Goal: Task Accomplishment & Management: Manage account settings

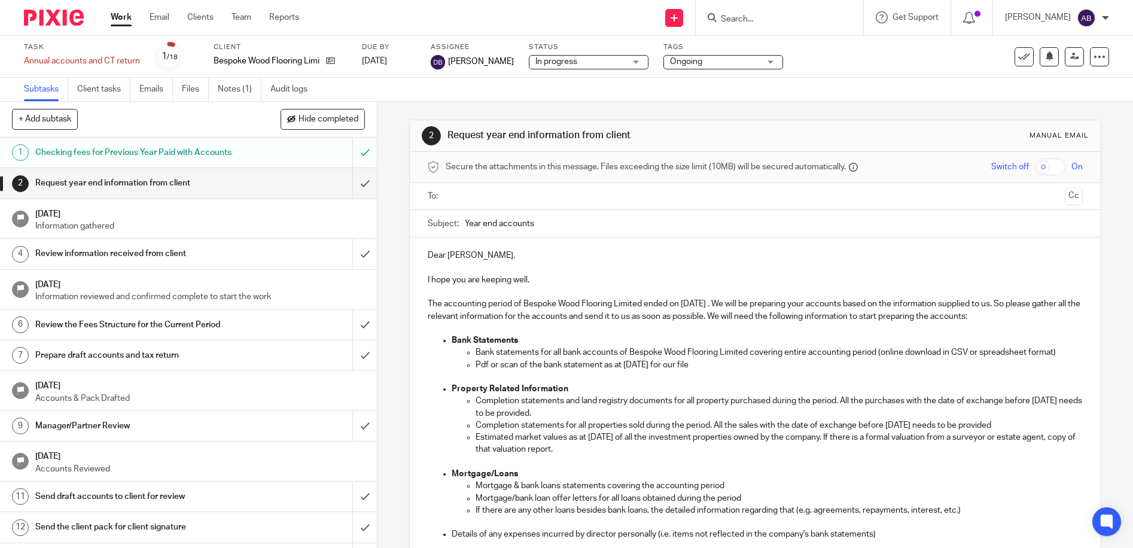
click at [119, 23] on link "Work" at bounding box center [121, 17] width 21 height 12
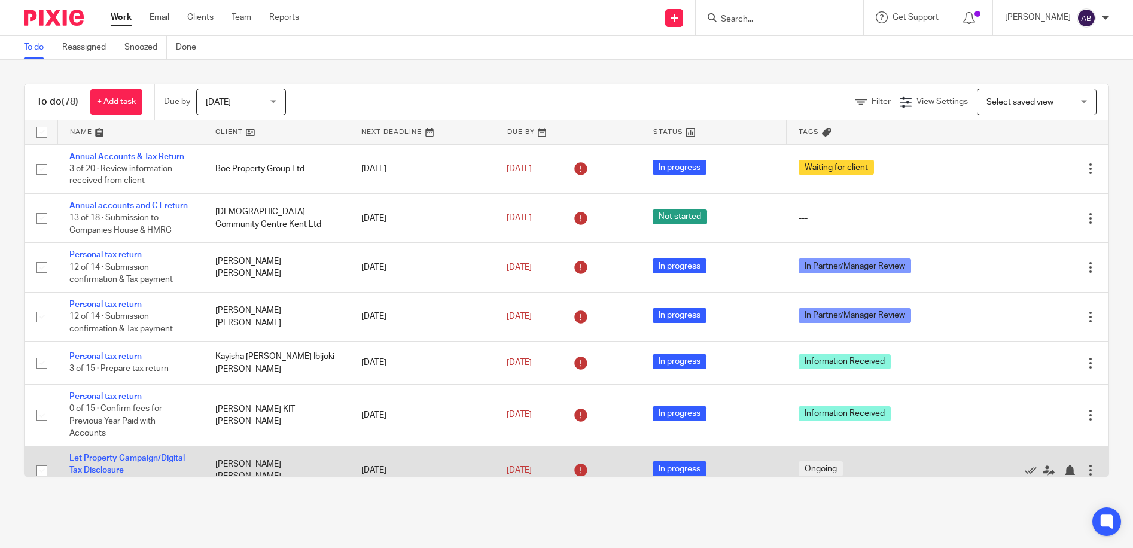
scroll to position [239, 0]
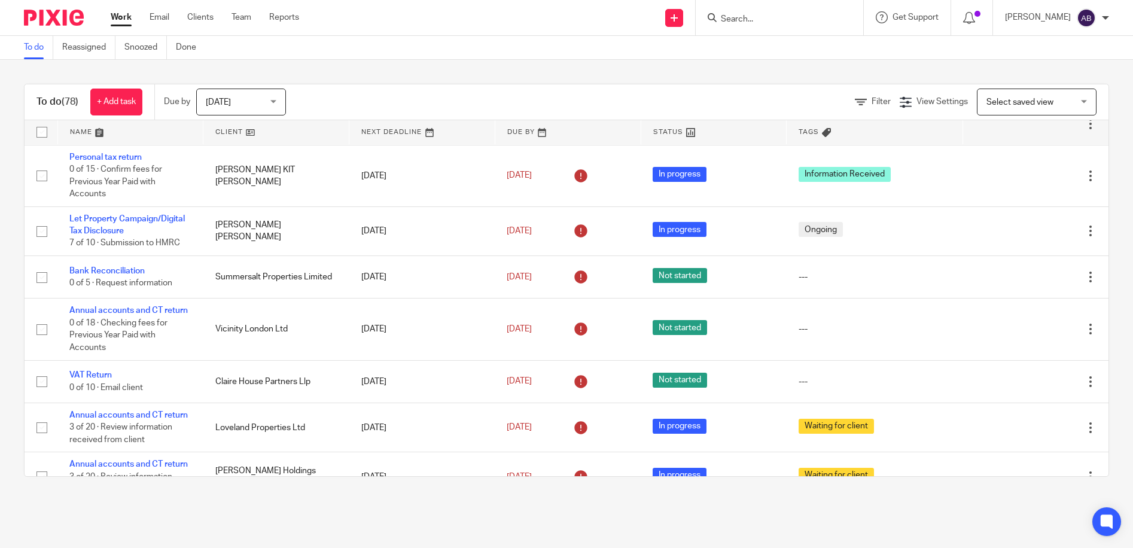
click at [758, 21] on input "Search" at bounding box center [774, 19] width 108 height 11
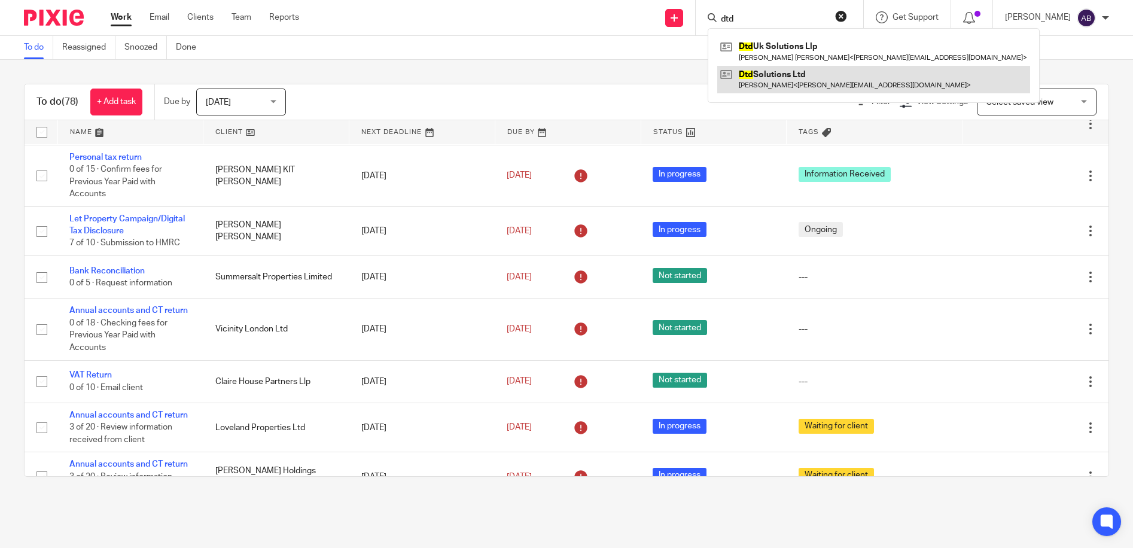
type input "dtd"
click at [810, 83] on link at bounding box center [873, 80] width 313 height 28
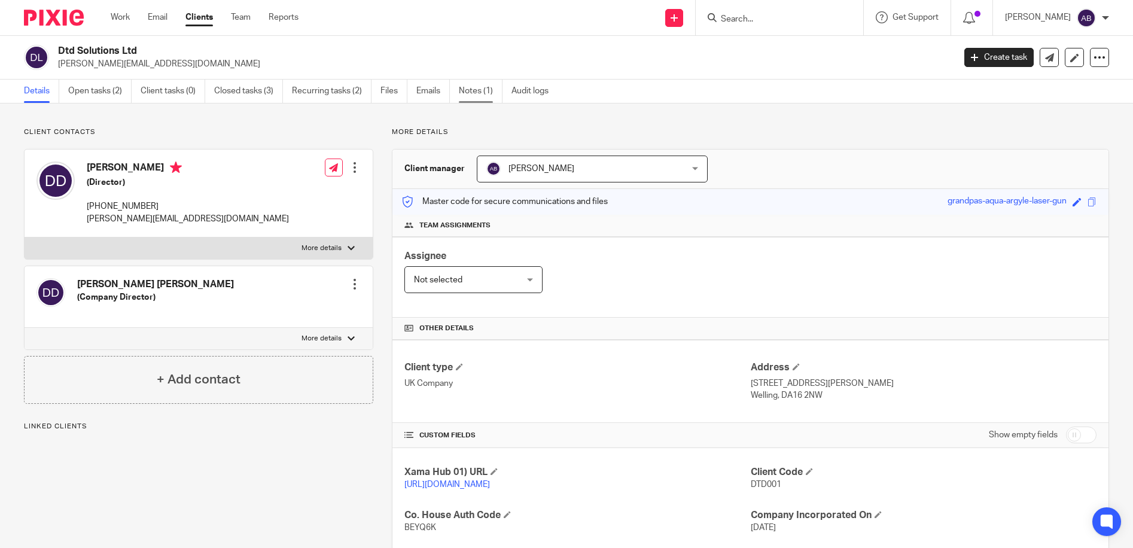
click at [484, 96] on link "Notes (1)" at bounding box center [481, 91] width 44 height 23
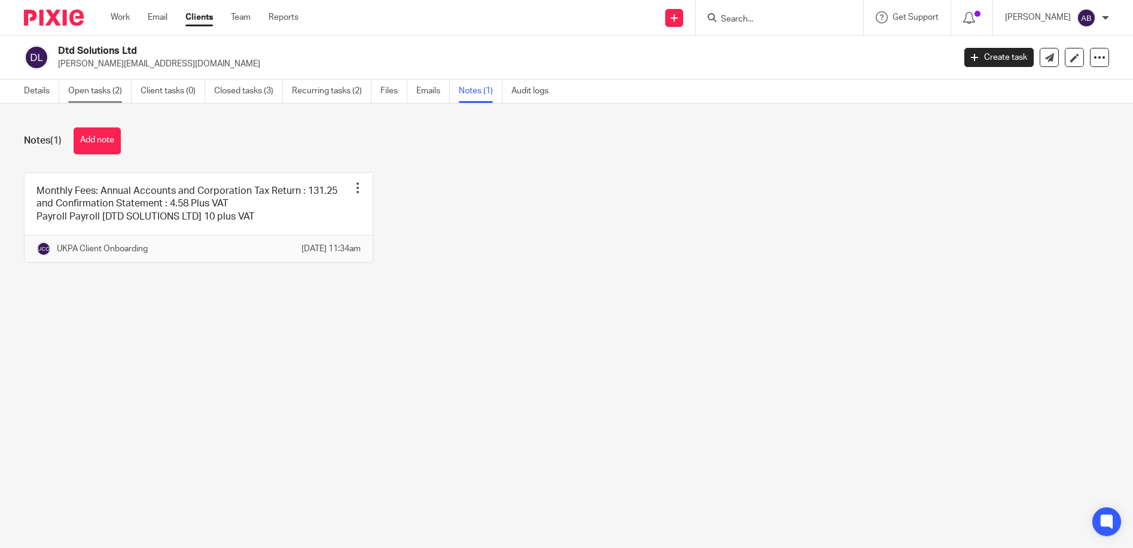
click at [92, 95] on link "Open tasks (2)" at bounding box center [99, 91] width 63 height 23
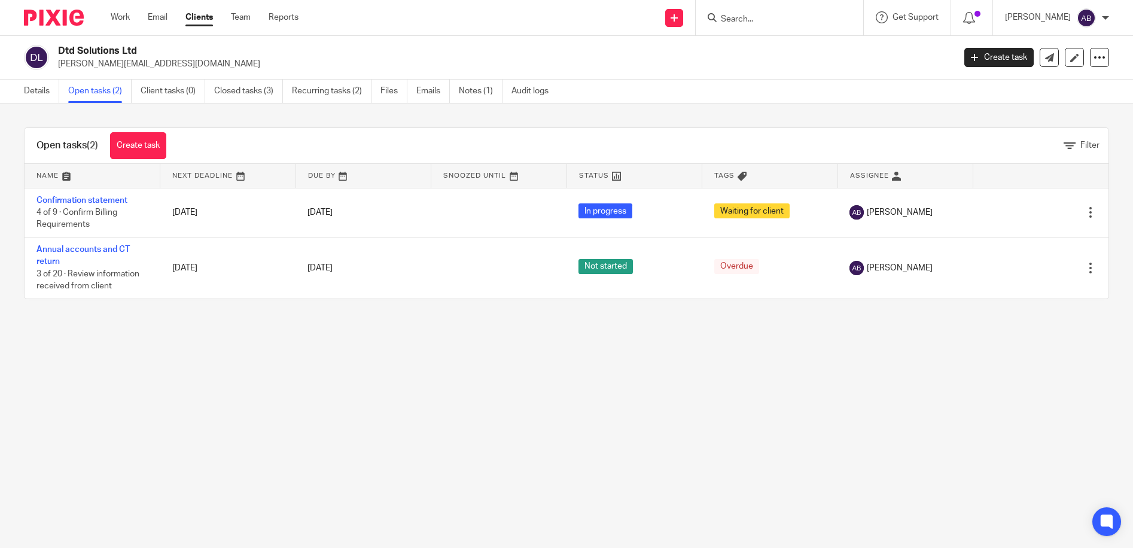
drag, startPoint x: 141, startPoint y: 49, endPoint x: 56, endPoint y: 44, distance: 84.5
click at [56, 44] on div "Dtd Solutions Ltd dimitri_post@yahoo.co.uk Create task Update from Companies Ho…" at bounding box center [566, 58] width 1133 height 44
copy h2 "Dtd Solutions Ltd"
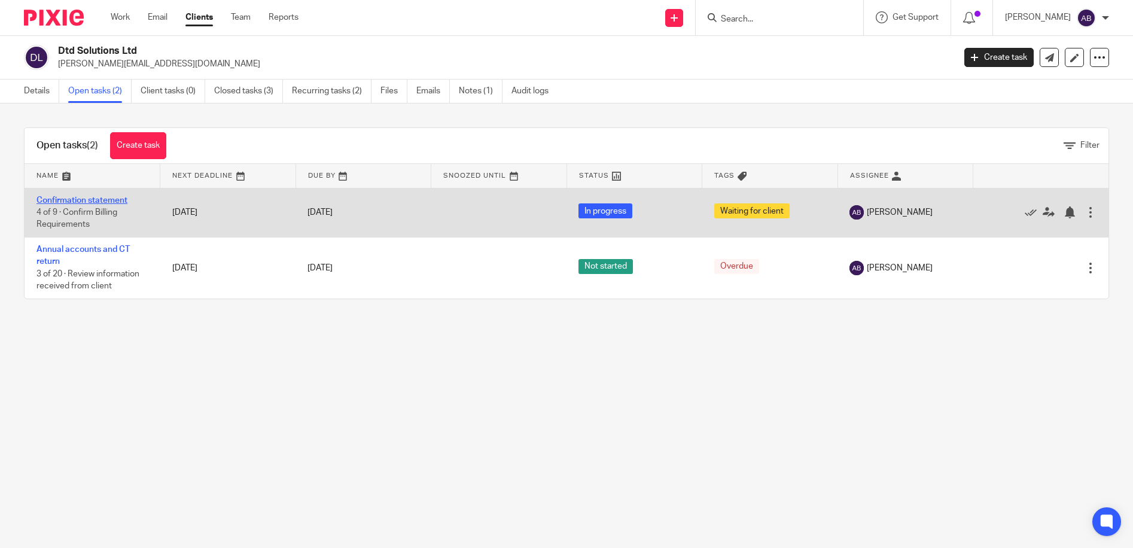
click at [73, 199] on link "Confirmation statement" at bounding box center [82, 200] width 91 height 8
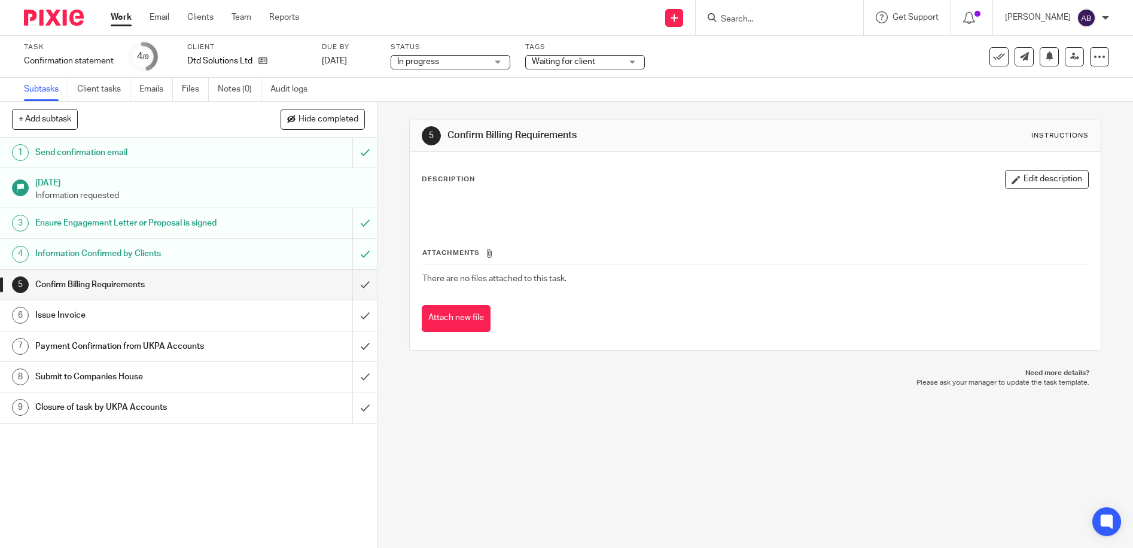
click at [1062, 42] on div "Task Confirmation statement Save Confirmation statement 4 /9 Client Dtd Solutio…" at bounding box center [566, 56] width 1085 height 29
click at [1067, 62] on link at bounding box center [1074, 56] width 19 height 19
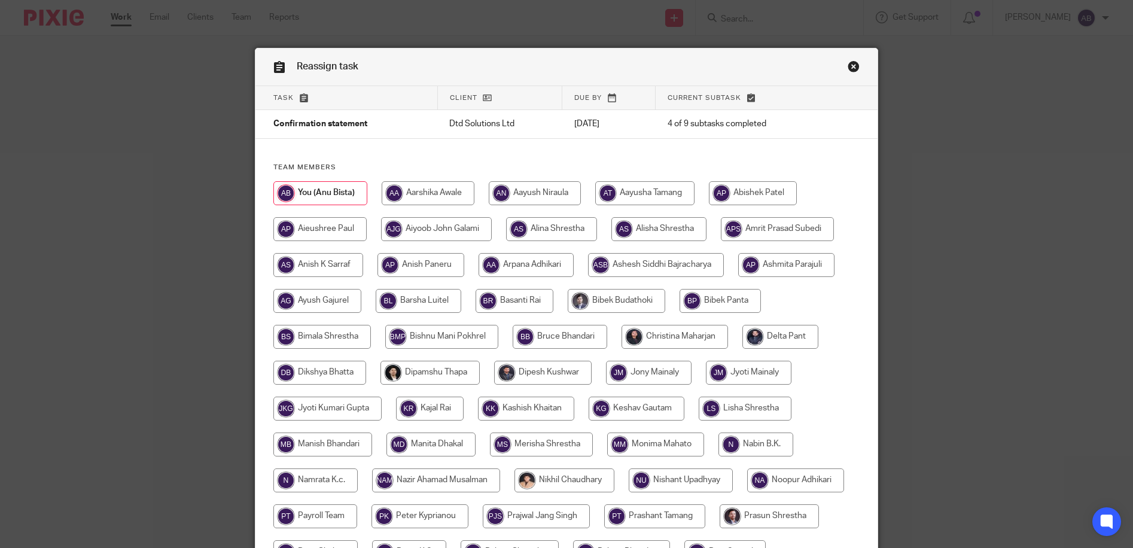
scroll to position [342, 0]
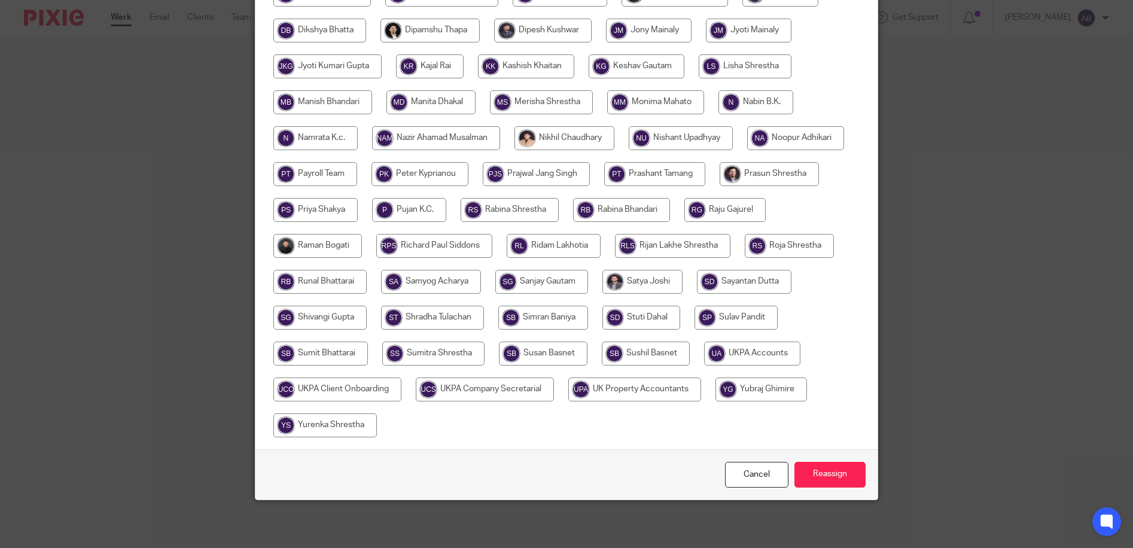
click at [704, 366] on input "radio" at bounding box center [752, 354] width 96 height 24
radio input "true"
click at [735, 488] on div "Cancel Reassign" at bounding box center [567, 474] width 622 height 50
click at [729, 474] on link "Cancel" at bounding box center [756, 475] width 63 height 26
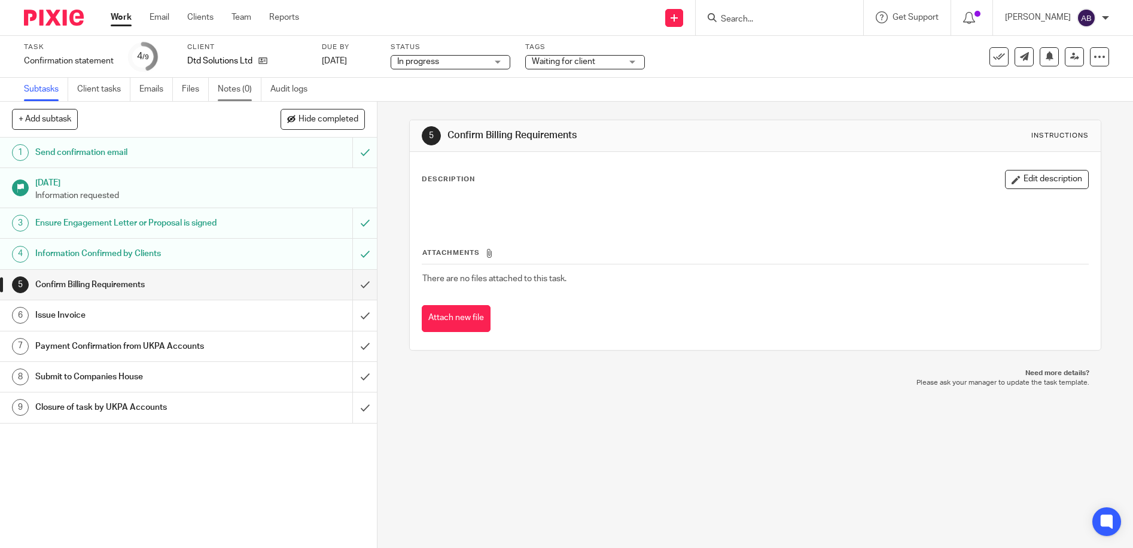
click at [234, 96] on link "Notes (0)" at bounding box center [240, 89] width 44 height 23
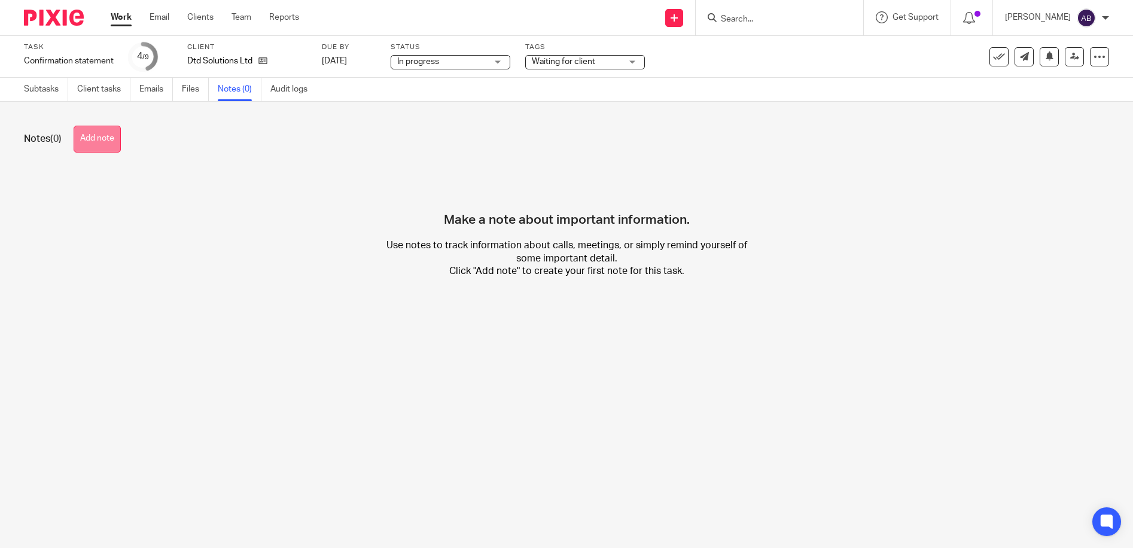
click at [108, 151] on button "Add note" at bounding box center [97, 139] width 47 height 27
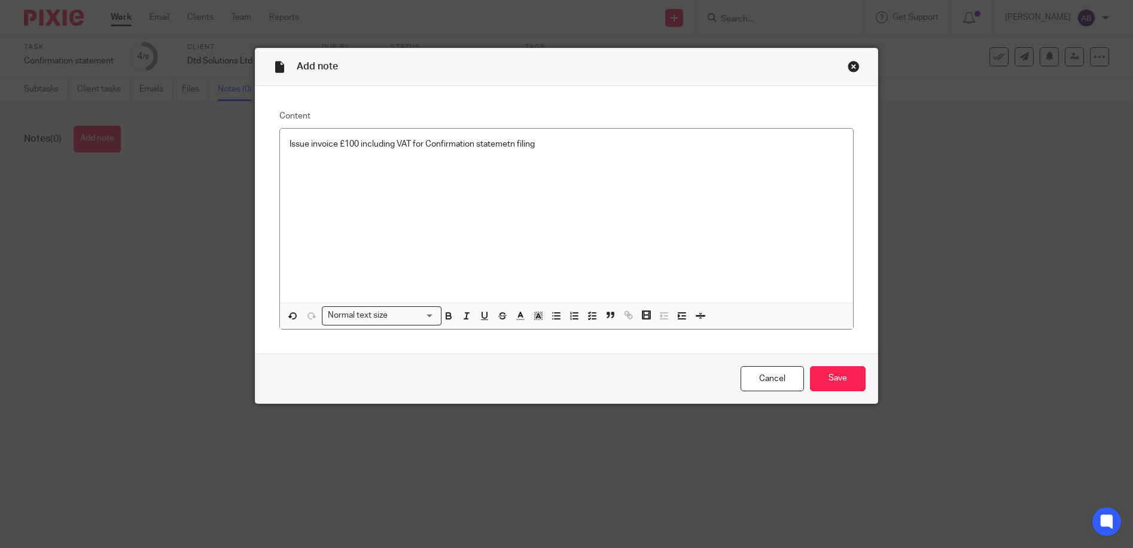
drag, startPoint x: 466, startPoint y: 71, endPoint x: 1629, endPoint y: 51, distance: 1163.4
click at [1133, 51] on html "Work Email Clients Team Reports Work Email Clients Team Reports Settings Send n…" at bounding box center [566, 274] width 1133 height 548
click at [524, 157] on div "Issue invoice £100 including VAT for Confirmation statemetn filing" at bounding box center [566, 216] width 573 height 174
drag, startPoint x: 507, startPoint y: 142, endPoint x: 512, endPoint y: 147, distance: 6.4
click at [508, 143] on p "Issue invoice £100 including VAT for Confirmation statemetn filing" at bounding box center [567, 144] width 554 height 12
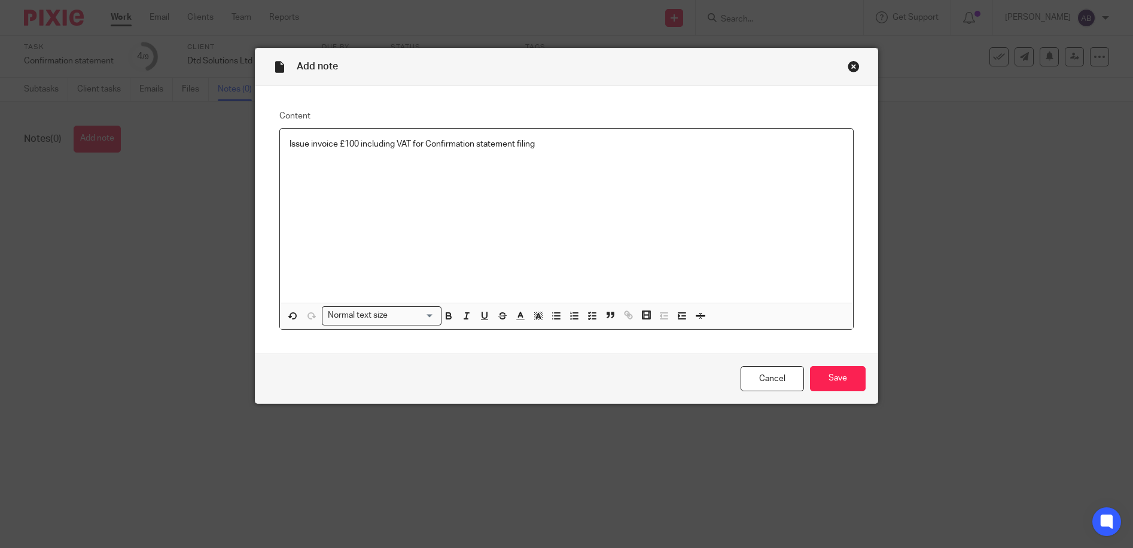
click at [563, 144] on p "Issue invoice £100 including VAT for Confirmation statement filing" at bounding box center [567, 144] width 554 height 12
drag, startPoint x: 562, startPoint y: 144, endPoint x: 535, endPoint y: 141, distance: 27.2
click at [535, 141] on p "Issue invoice £100 including VAT for Confirmation statement filing upto" at bounding box center [567, 144] width 554 height 12
click at [833, 380] on input "Save" at bounding box center [838, 379] width 56 height 26
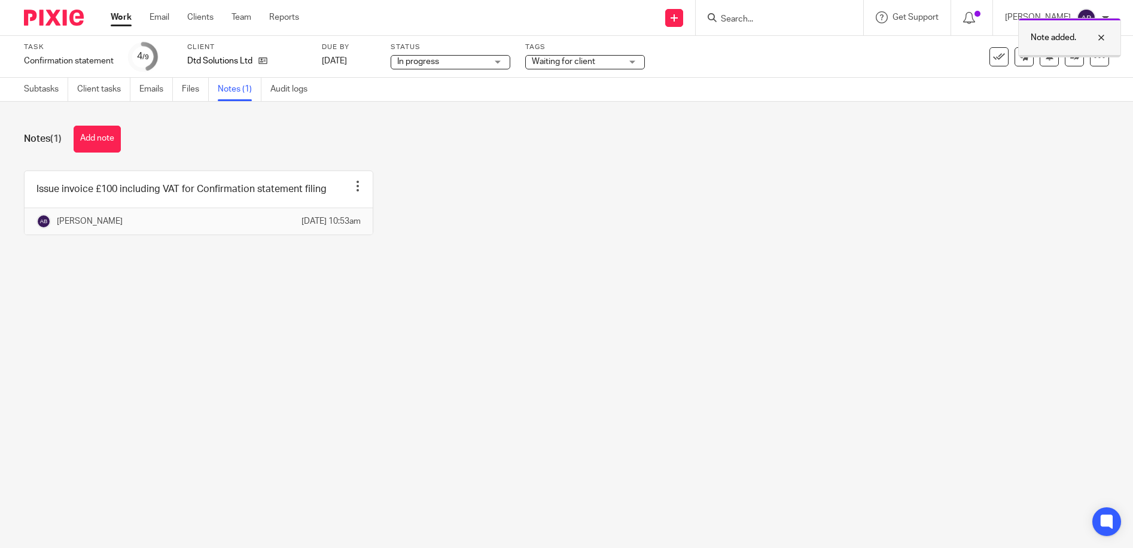
click at [1101, 40] on div at bounding box center [1092, 38] width 32 height 14
click at [1065, 61] on link at bounding box center [1074, 56] width 19 height 19
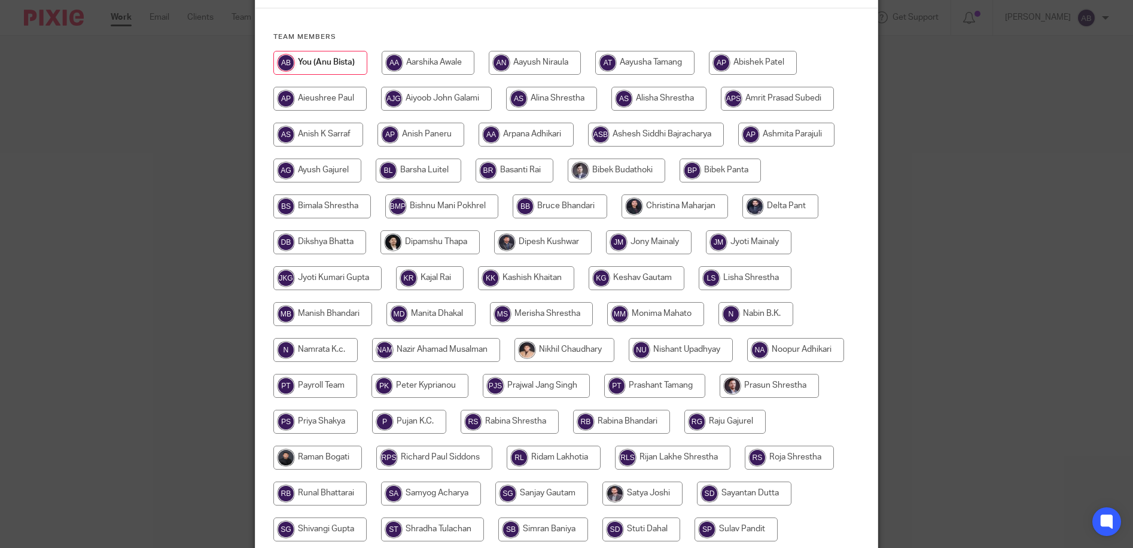
scroll to position [342, 0]
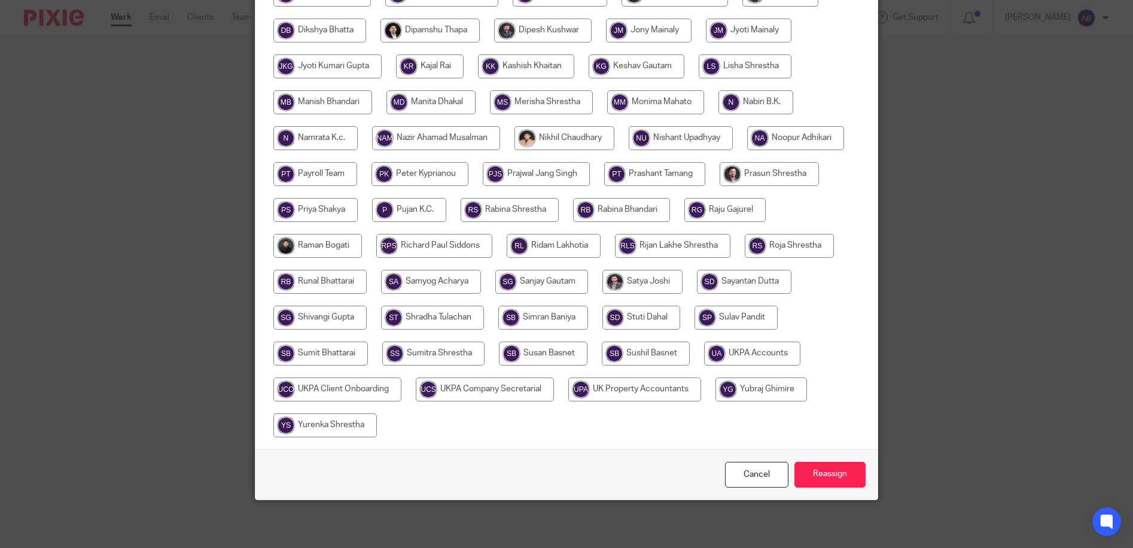
click at [704, 366] on input "radio" at bounding box center [752, 354] width 96 height 24
radio input "true"
click at [842, 478] on input "Reassign" at bounding box center [830, 475] width 71 height 26
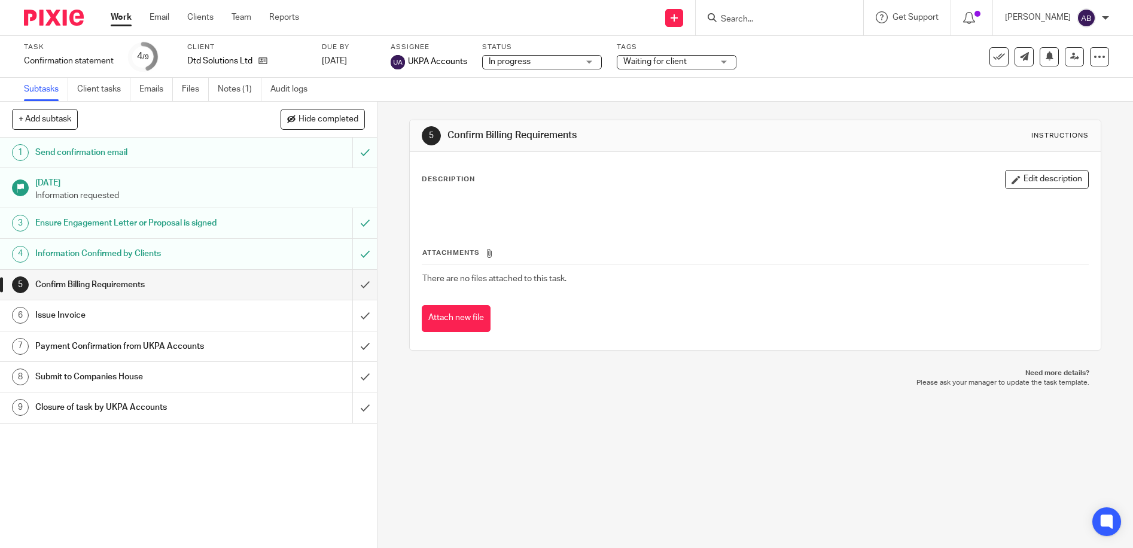
click at [528, 400] on div "5 Confirm Billing Requirements Instructions Description Edit description Attach…" at bounding box center [756, 325] width 756 height 446
click at [121, 20] on link "Work" at bounding box center [121, 17] width 21 height 12
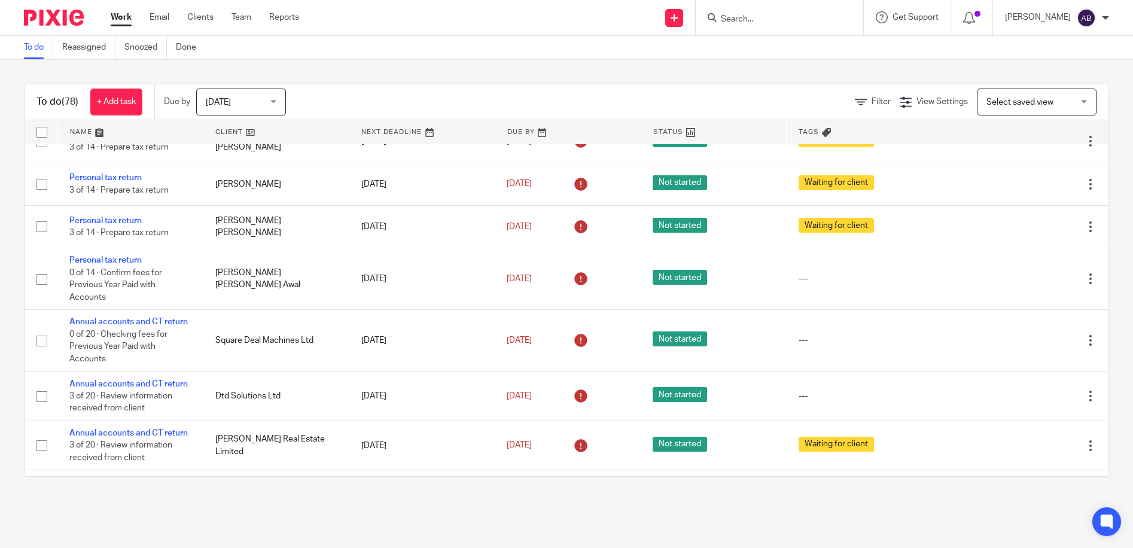
scroll to position [3453, 0]
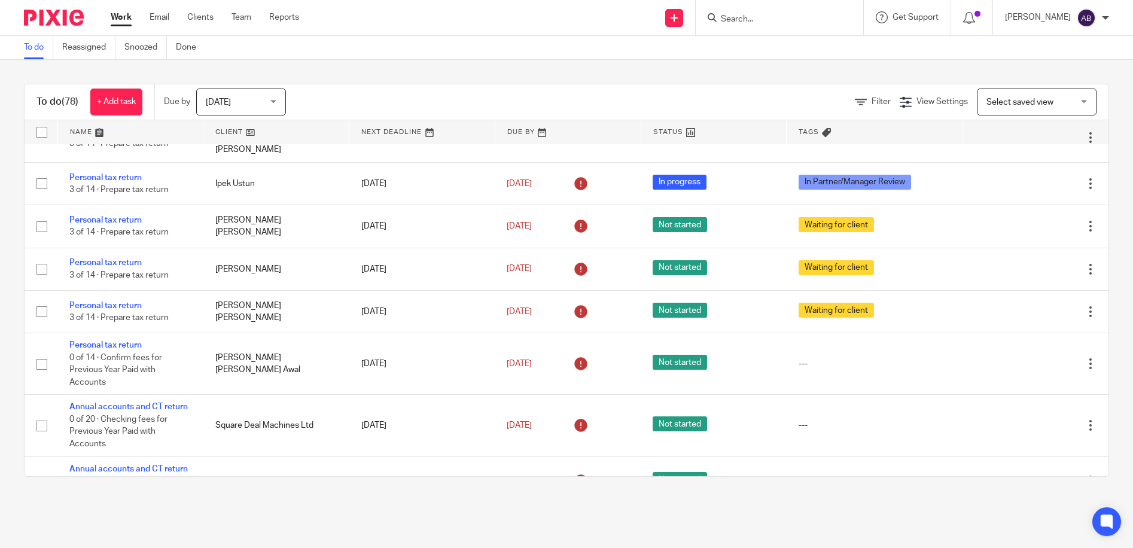
click at [783, 25] on form at bounding box center [783, 17] width 127 height 15
click at [774, 17] on input "Search" at bounding box center [774, 19] width 108 height 11
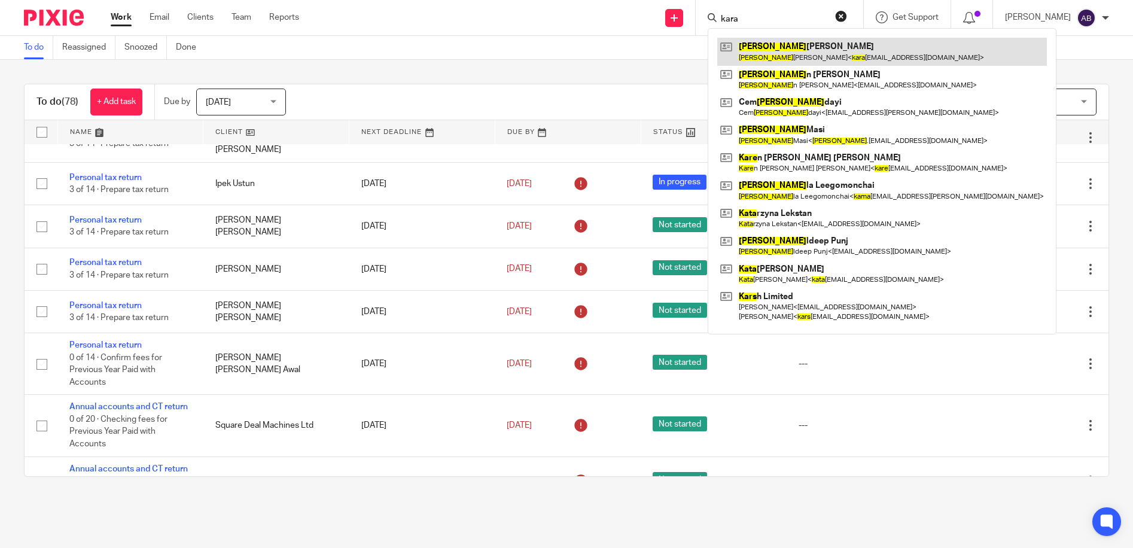
type input "kara"
click at [790, 52] on link at bounding box center [882, 52] width 330 height 28
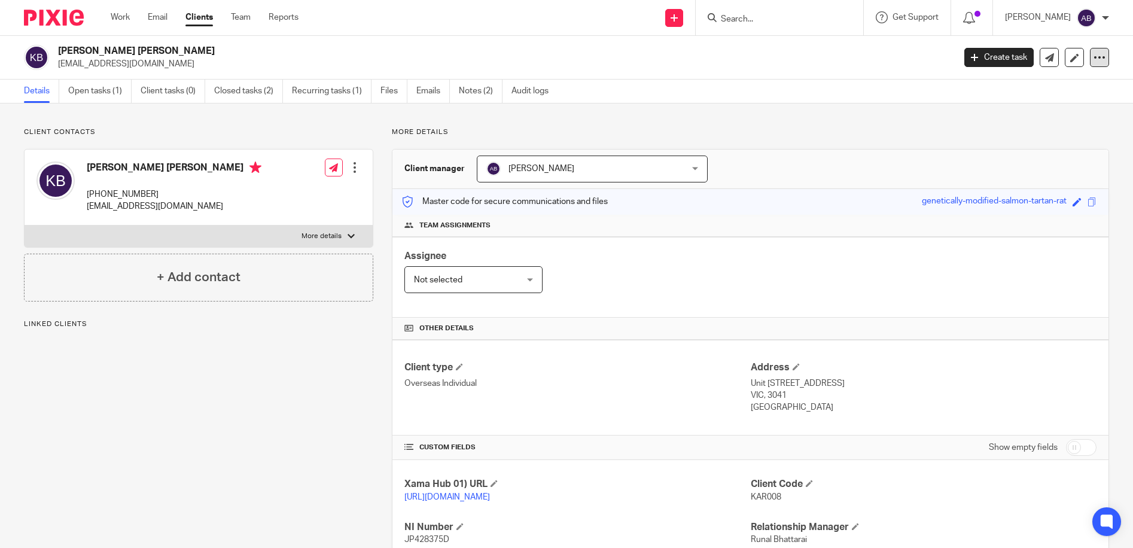
click at [1094, 56] on icon at bounding box center [1100, 57] width 12 height 12
click at [752, 85] on div "Details Open tasks (1) Client tasks (0) Closed tasks (2) Recurring tasks (1) Fi…" at bounding box center [566, 92] width 1133 height 24
click at [81, 93] on link "Open tasks (1)" at bounding box center [99, 91] width 63 height 23
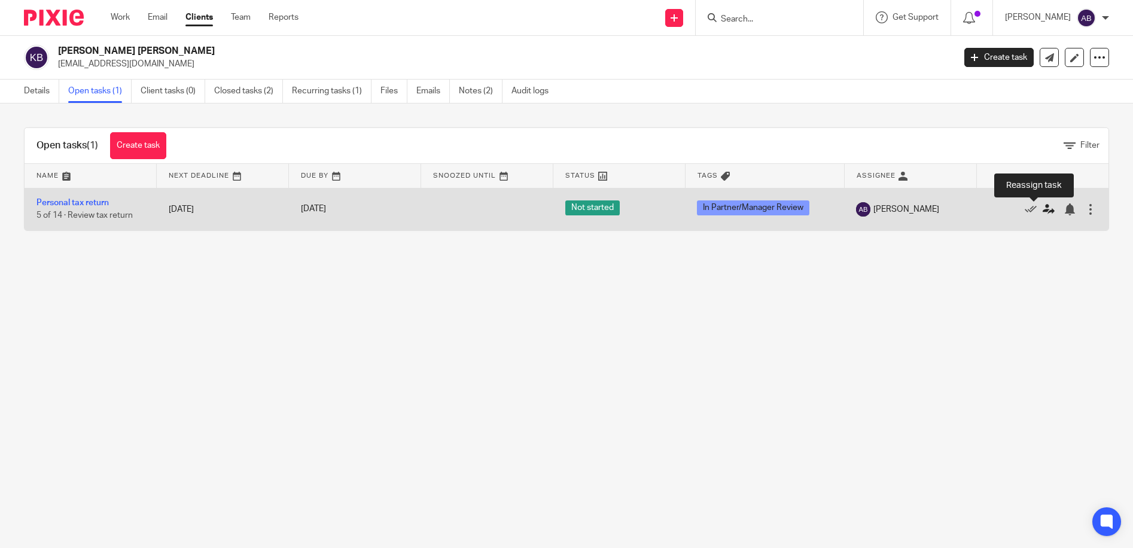
click at [1043, 208] on icon at bounding box center [1049, 209] width 12 height 12
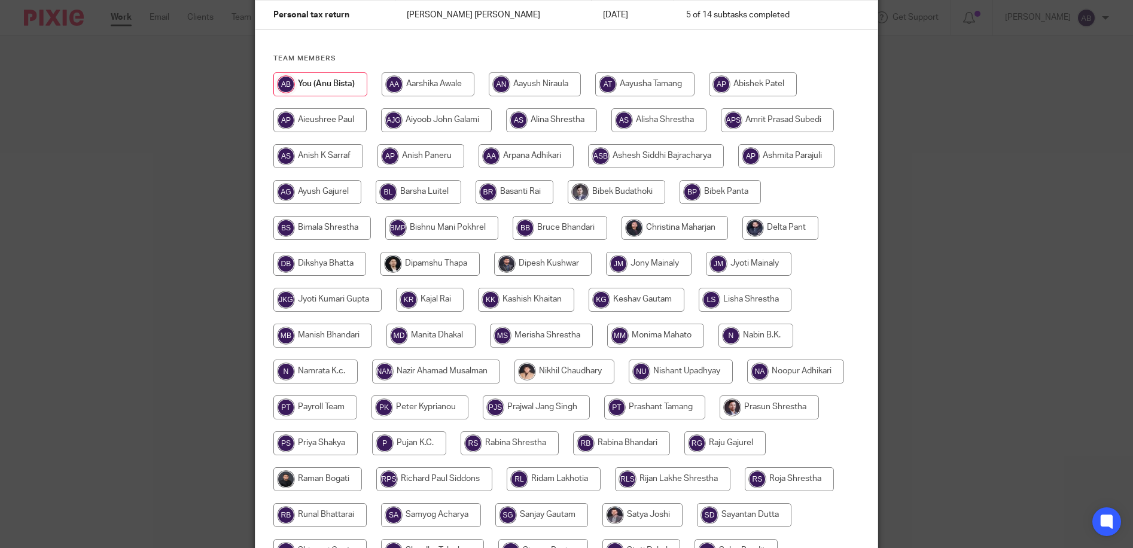
scroll to position [103, 0]
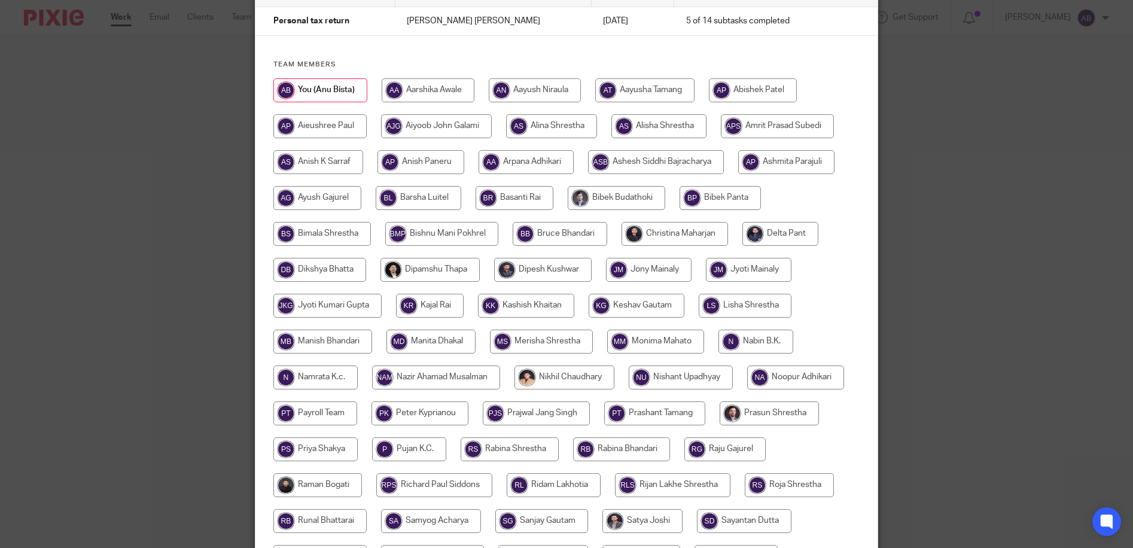
click at [650, 230] on input "radio" at bounding box center [675, 234] width 107 height 24
radio input "true"
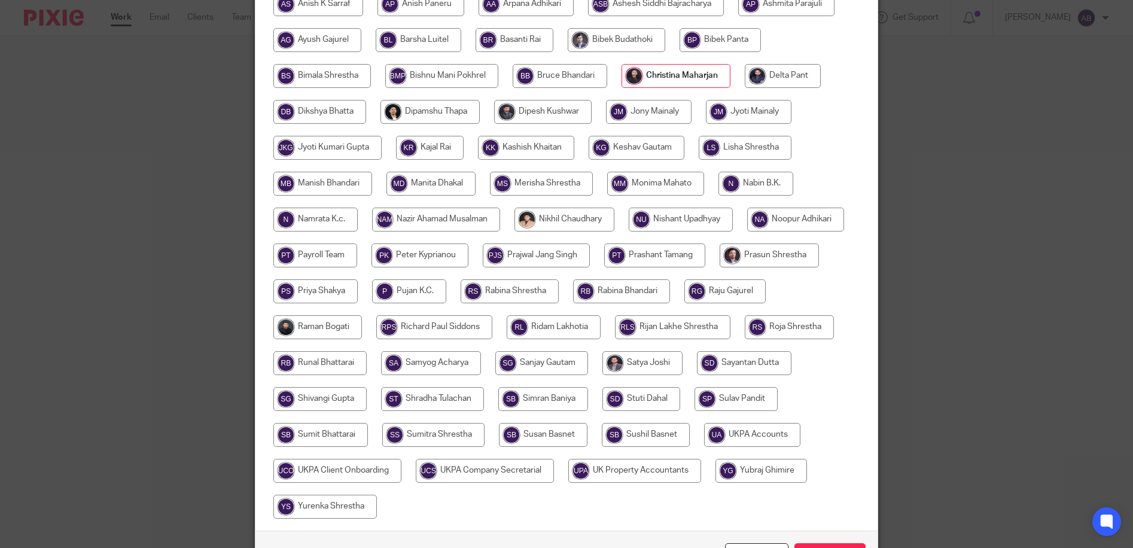
scroll to position [342, 0]
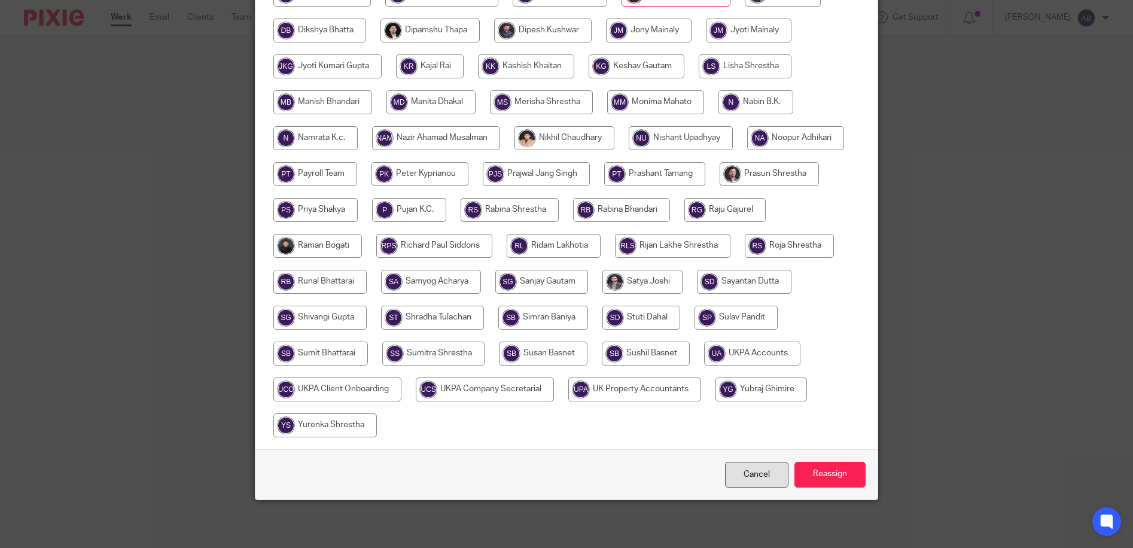
click at [750, 485] on link "Cancel" at bounding box center [756, 475] width 63 height 26
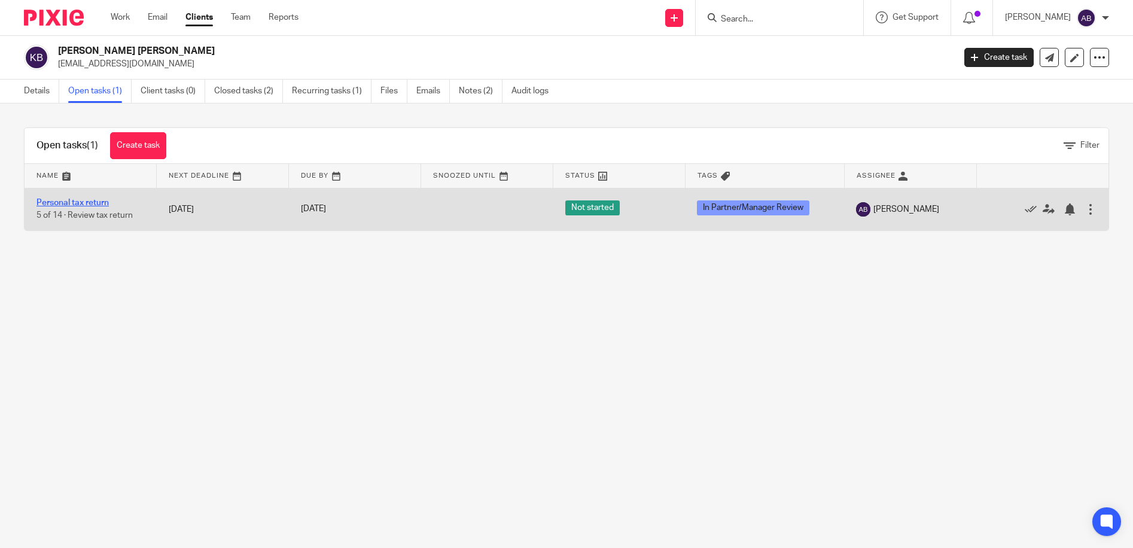
click at [84, 205] on link "Personal tax return" at bounding box center [73, 203] width 72 height 8
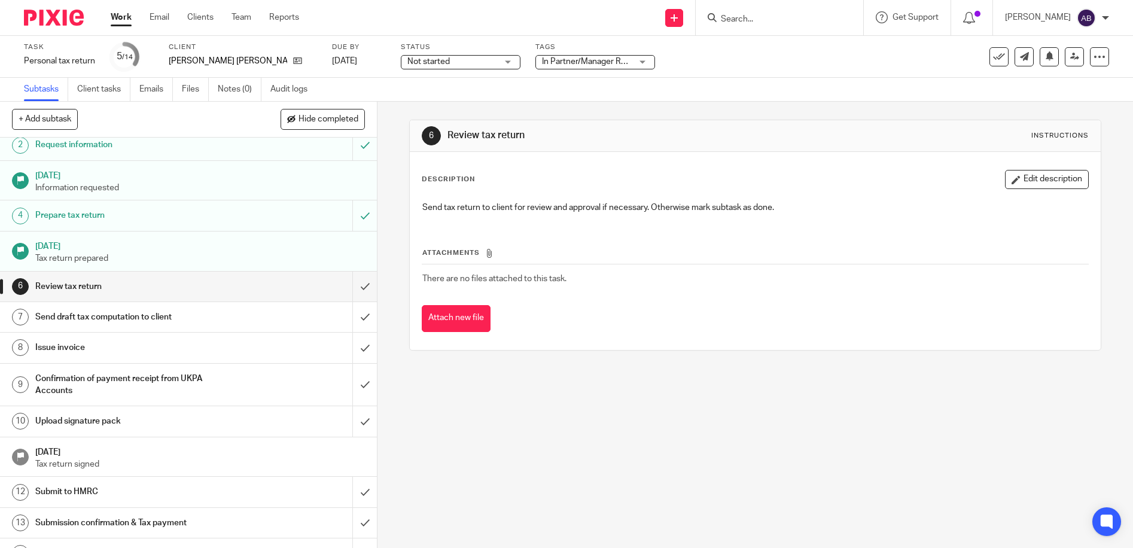
scroll to position [59, 0]
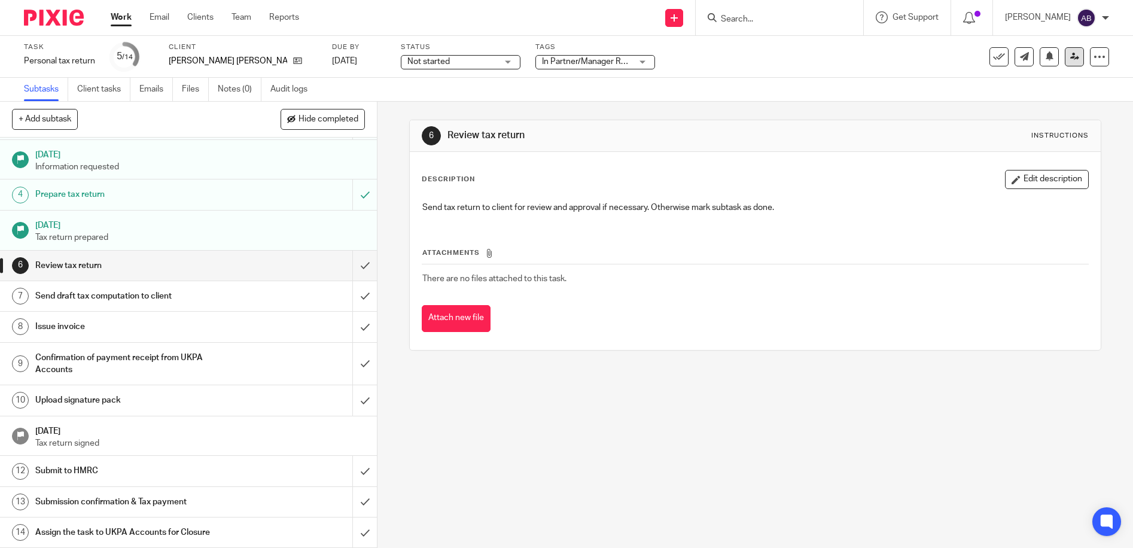
click at [1071, 57] on icon at bounding box center [1075, 56] width 9 height 9
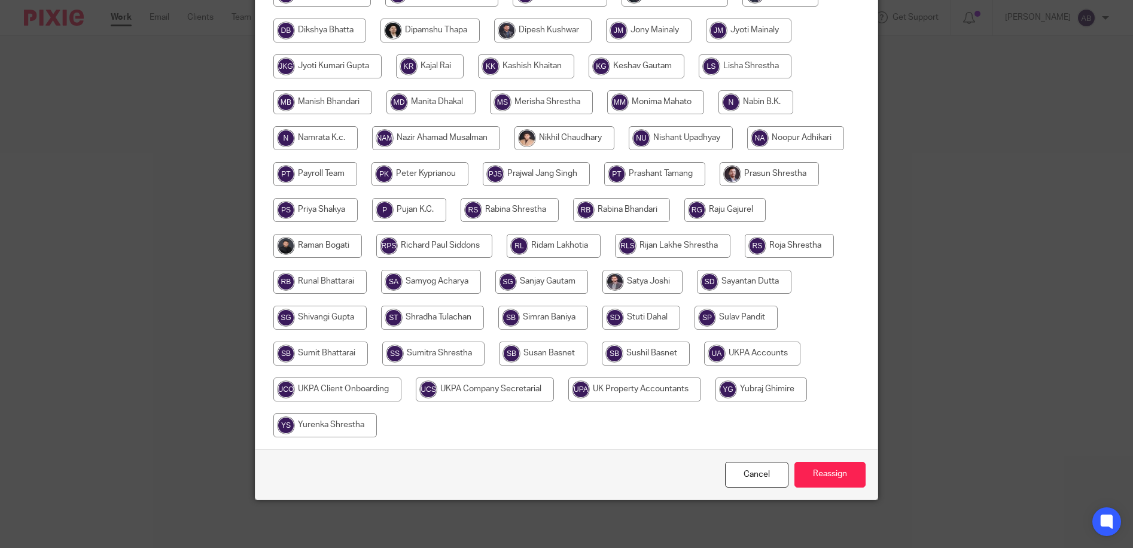
scroll to position [103, 0]
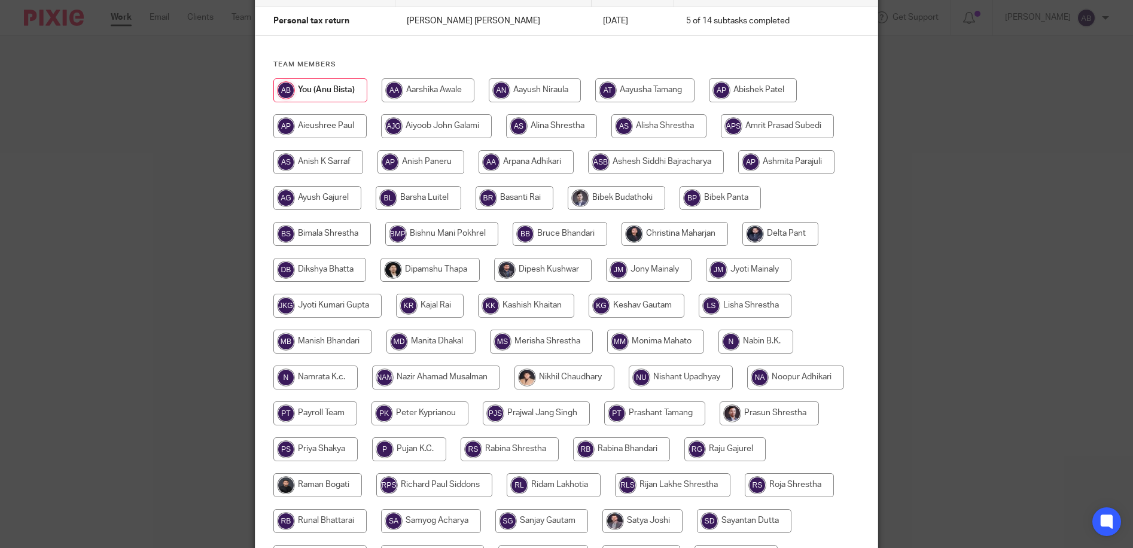
click at [655, 237] on input "radio" at bounding box center [675, 234] width 107 height 24
radio input "true"
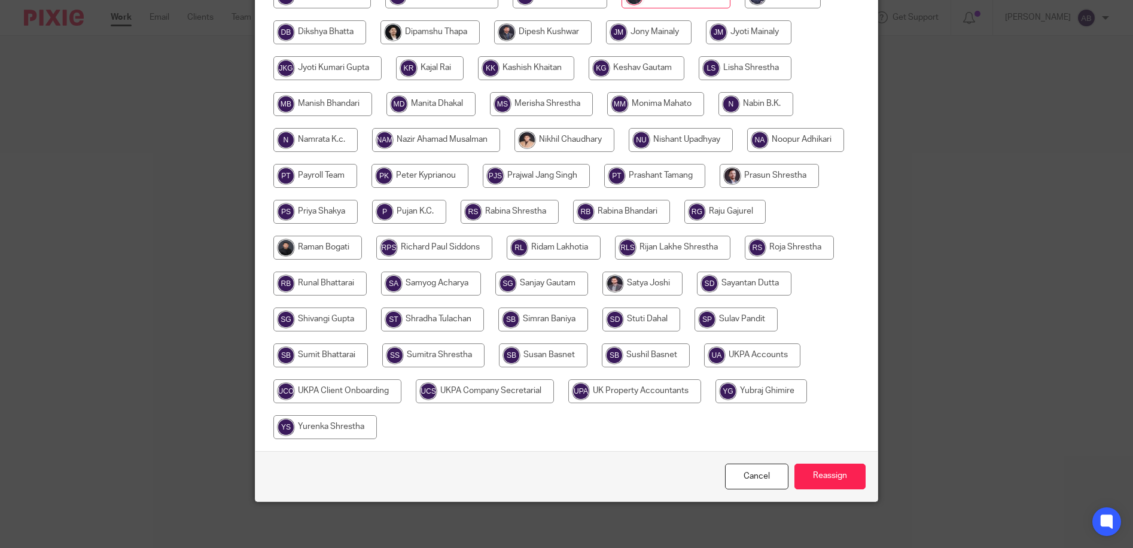
scroll to position [342, 0]
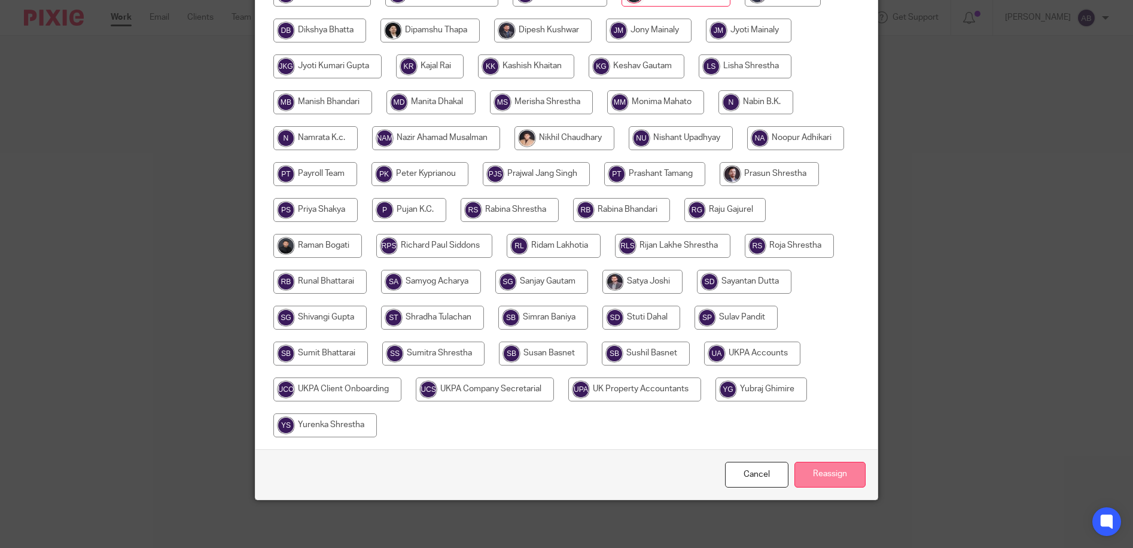
click at [817, 469] on input "Reassign" at bounding box center [830, 475] width 71 height 26
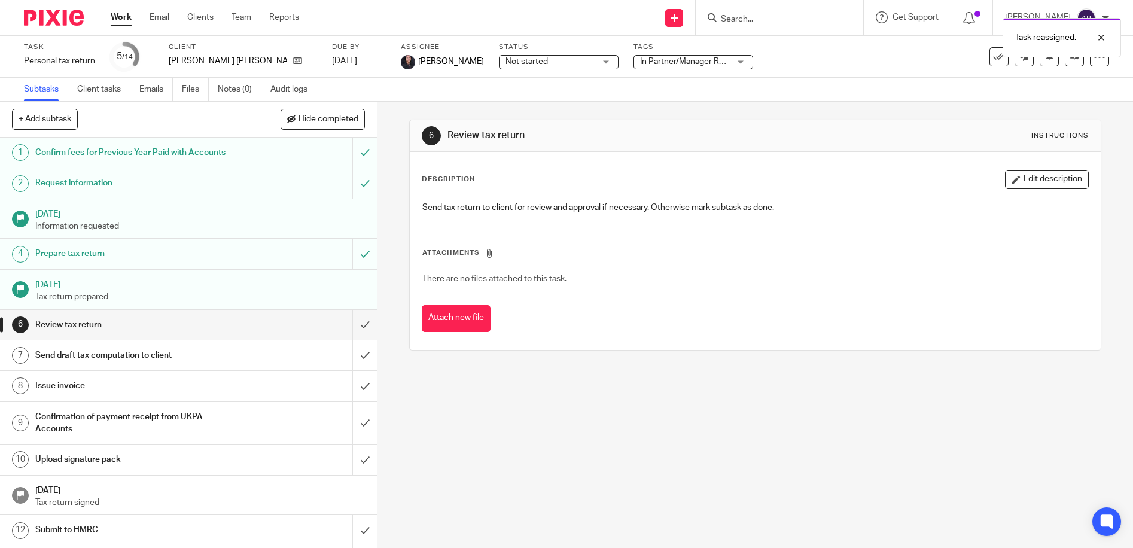
click at [787, 24] on div "Task reassigned." at bounding box center [844, 34] width 555 height 45
click at [776, 21] on div "Task reassigned." at bounding box center [844, 34] width 555 height 45
click at [117, 9] on div "Work Email Clients Team Reports Work Email Clients Team Reports Settings" at bounding box center [208, 17] width 218 height 35
click at [120, 18] on link "Work" at bounding box center [121, 17] width 21 height 12
